Goal: Information Seeking & Learning: Understand process/instructions

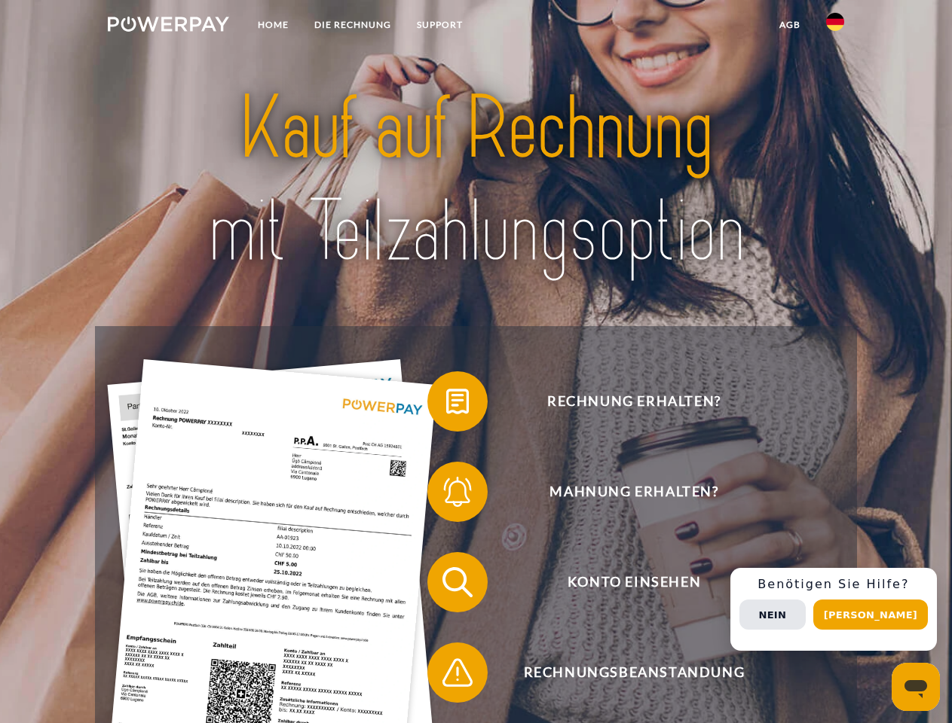
click at [168, 26] on img at bounding box center [168, 24] width 121 height 15
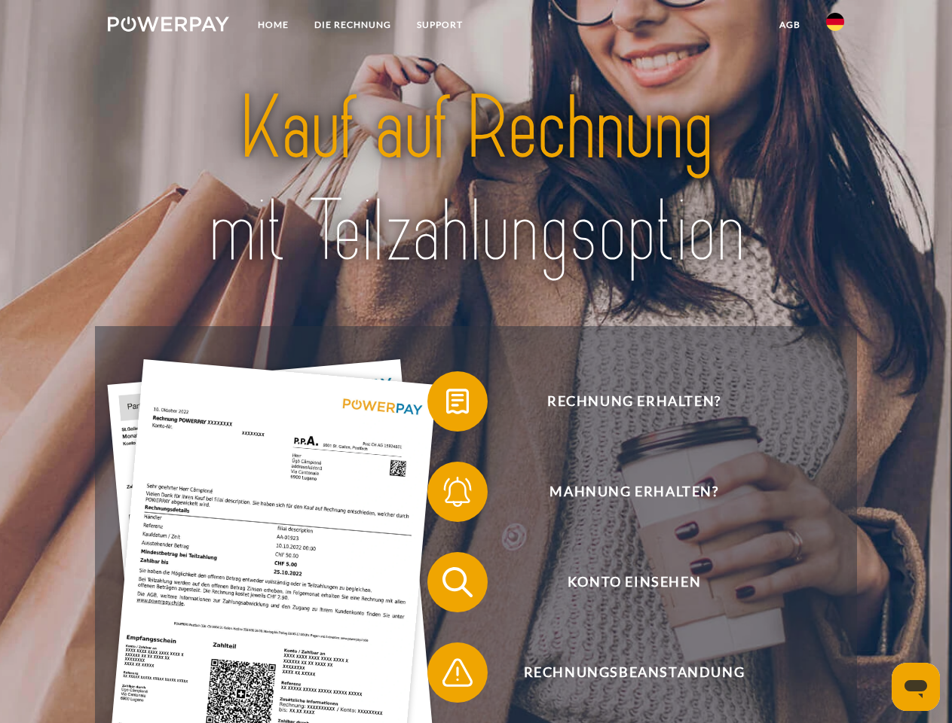
click at [835, 26] on img at bounding box center [835, 22] width 18 height 18
click at [789, 25] on link "agb" at bounding box center [789, 24] width 47 height 27
click at [446, 405] on span at bounding box center [434, 401] width 75 height 75
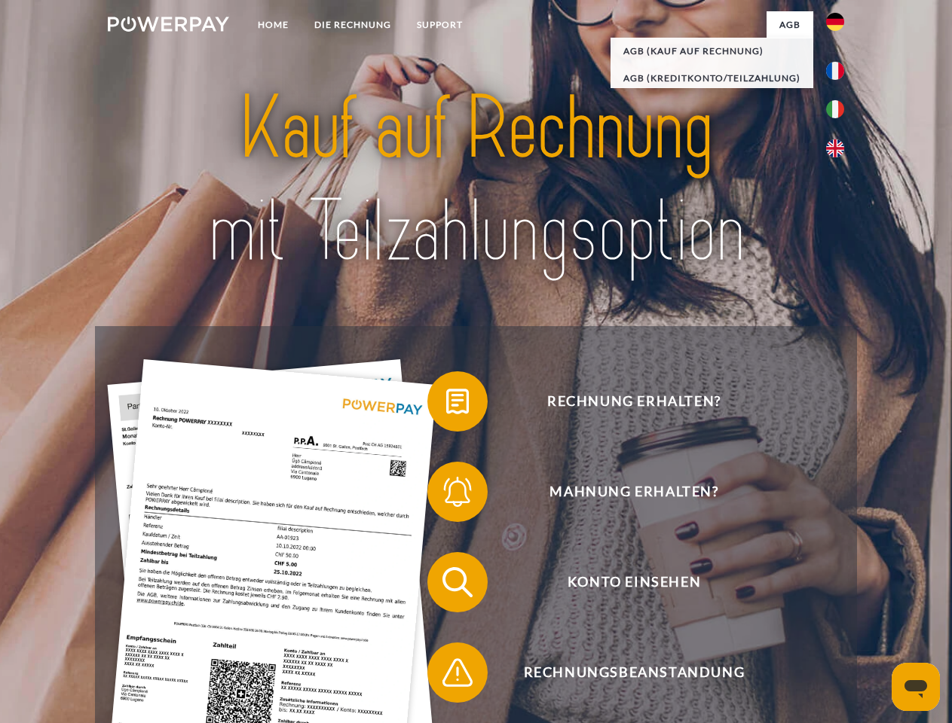
click at [446, 495] on div "Rechnung erhalten? Mahnung erhalten? Konto einsehen" at bounding box center [475, 627] width 761 height 603
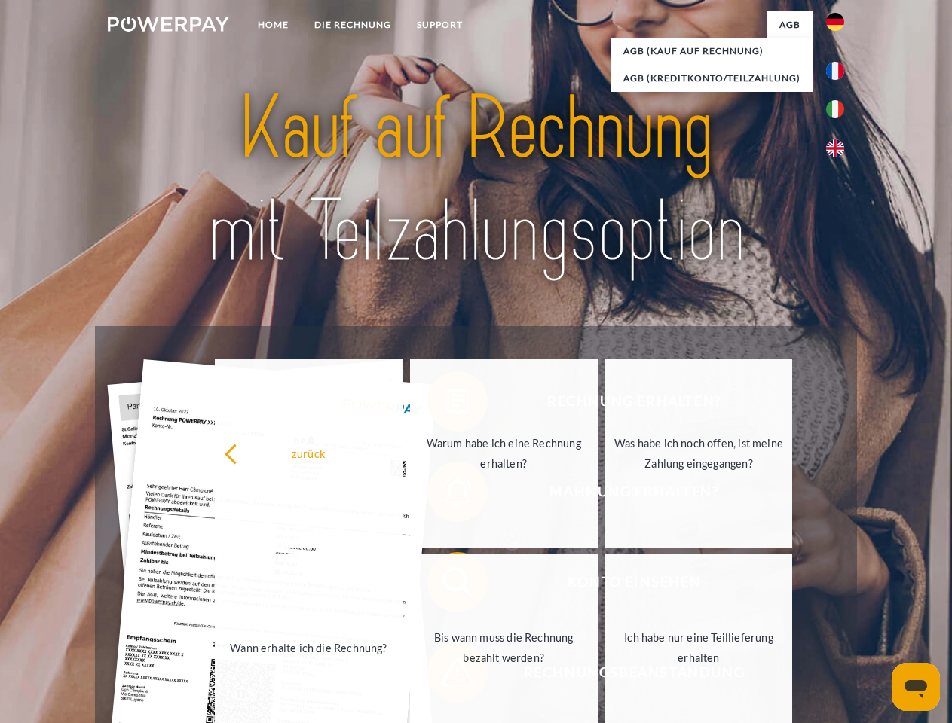
click at [446, 585] on link "Bis wann muss die Rechnung bezahlt werden?" at bounding box center [504, 648] width 188 height 188
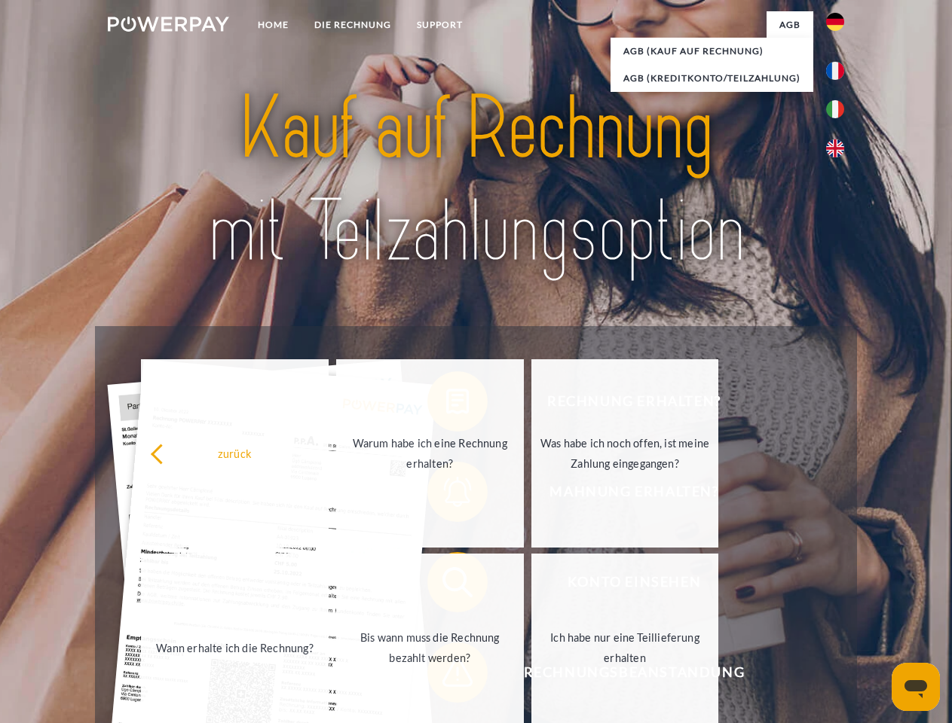
click at [446, 676] on span at bounding box center [434, 672] width 75 height 75
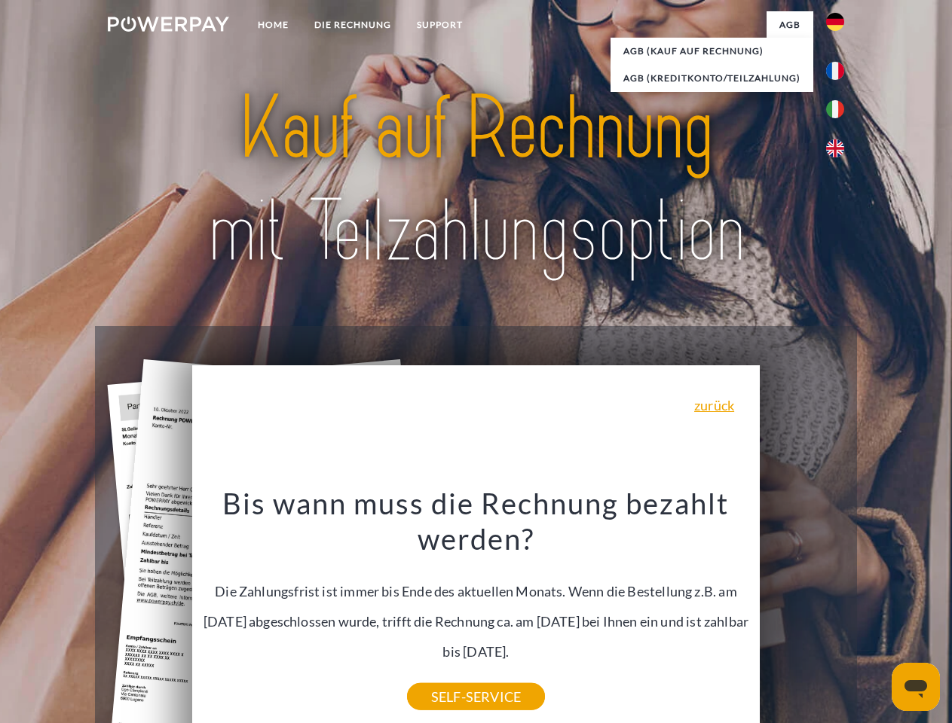
click at [839, 610] on div "Rechnung erhalten? Mahnung erhalten? Konto einsehen" at bounding box center [475, 627] width 761 height 603
click at [802, 613] on span "Konto einsehen" at bounding box center [633, 582] width 369 height 60
click at [876, 615] on header "Home DIE RECHNUNG SUPPORT" at bounding box center [476, 520] width 952 height 1041
